Goal: Navigation & Orientation: Understand site structure

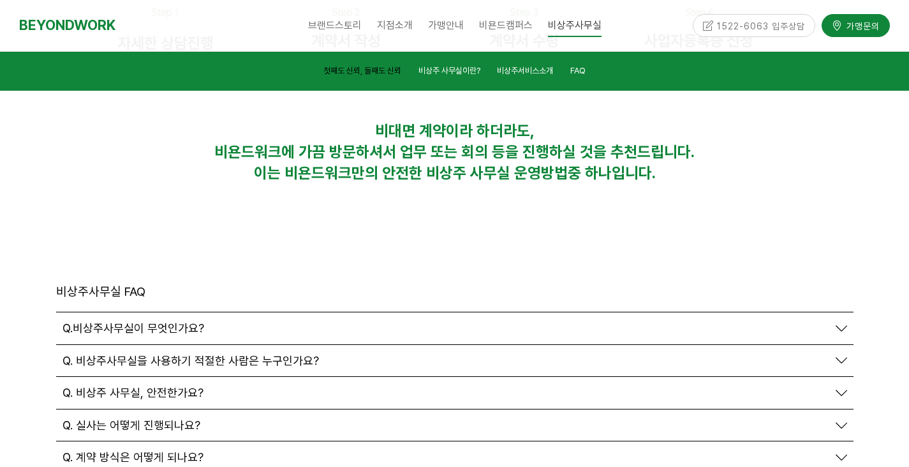
scroll to position [4328, 0]
click at [742, 28] on div "1522-6063 입주상담" at bounding box center [754, 25] width 123 height 22
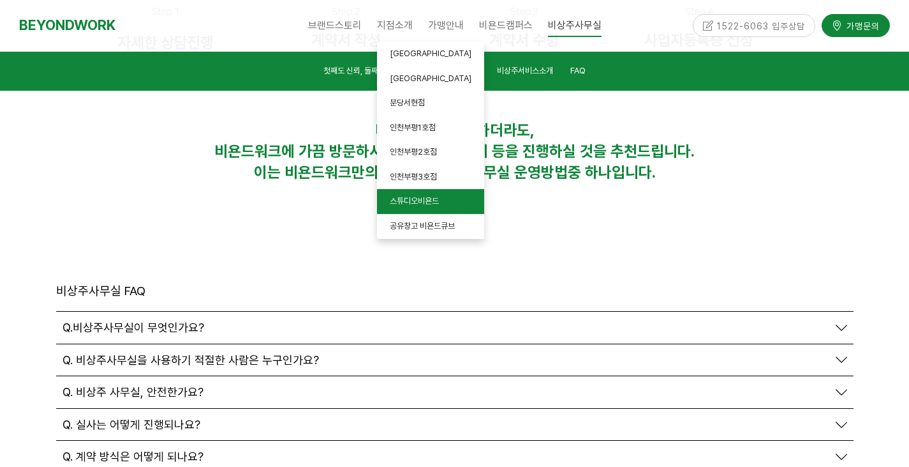
click at [410, 209] on link "스튜디오비욘드" at bounding box center [430, 201] width 107 height 25
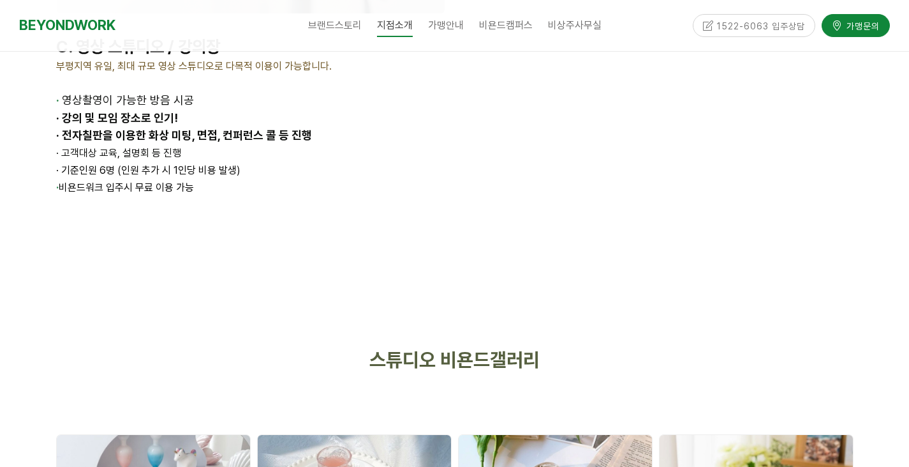
scroll to position [2497, 0]
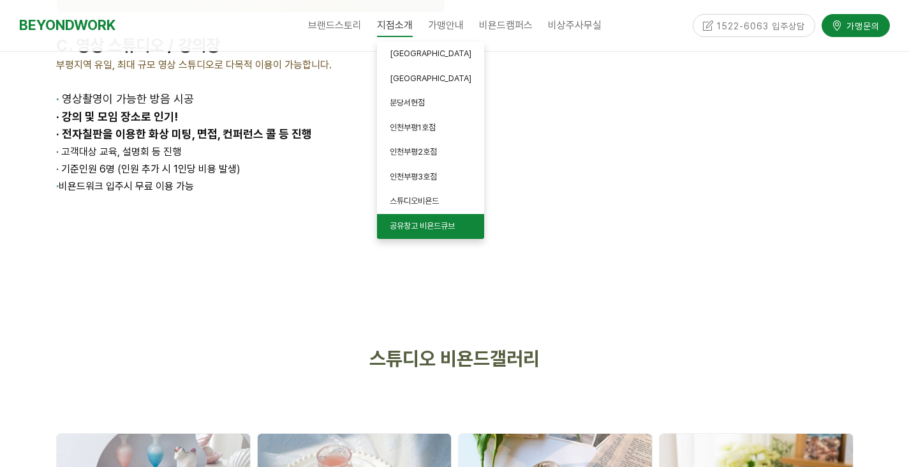
click at [408, 224] on span "공유창고 비욘드큐브" at bounding box center [422, 226] width 65 height 10
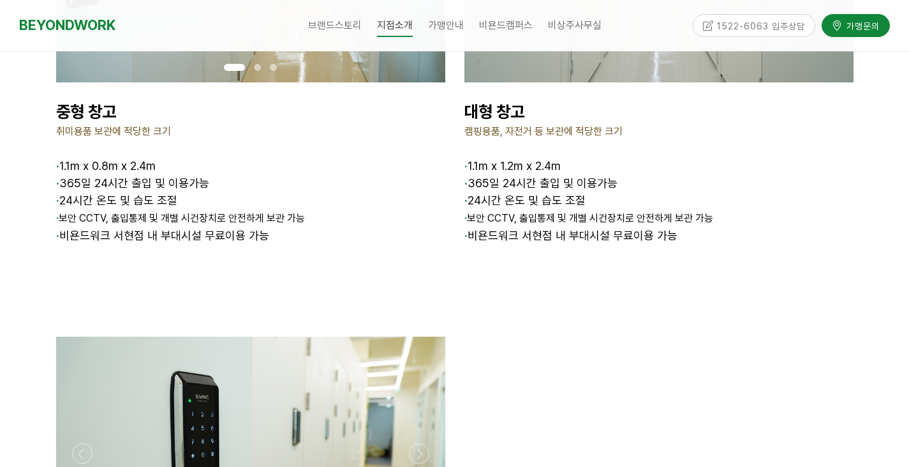
scroll to position [1894, 0]
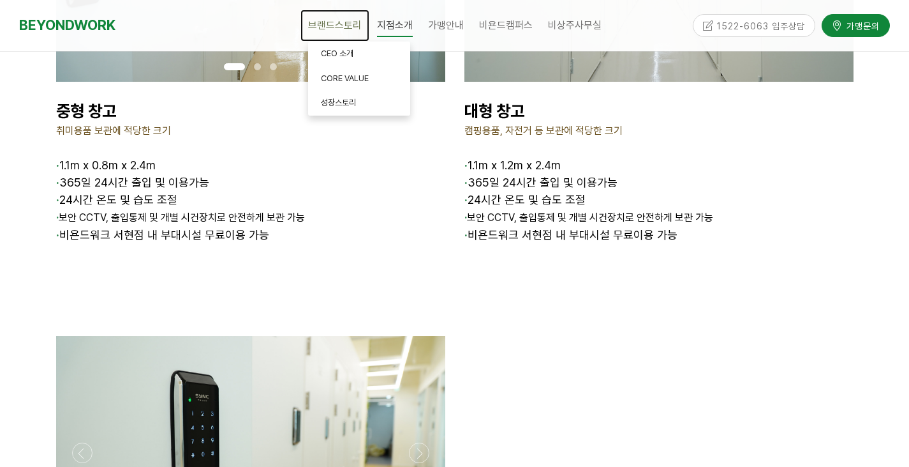
click at [331, 20] on span "브랜드스토리" at bounding box center [335, 25] width 54 height 12
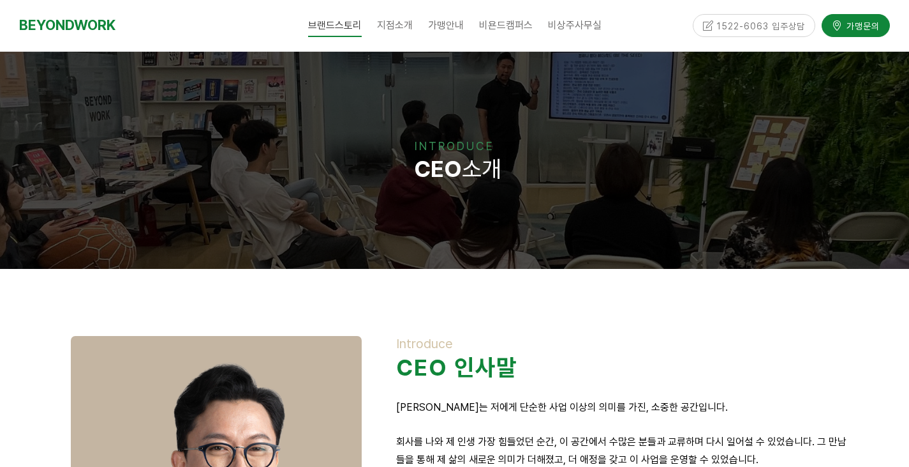
click at [401, 77] on div at bounding box center [455, 89] width 890 height 57
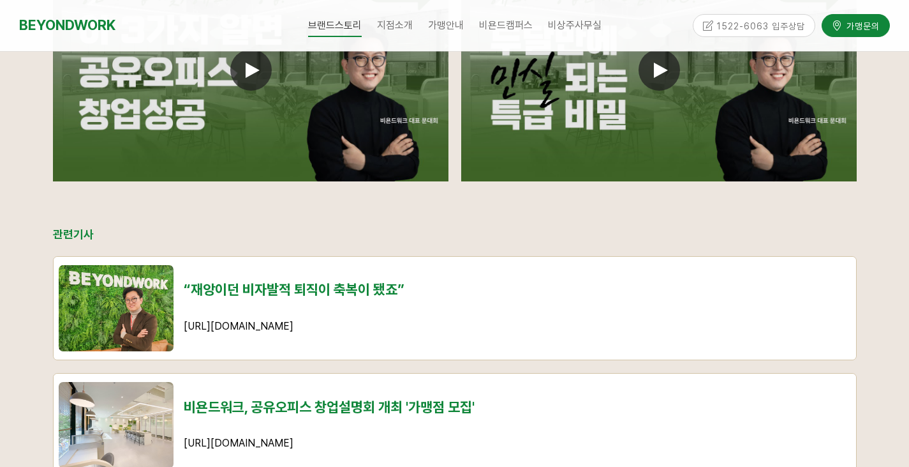
scroll to position [1188, 0]
